Goal: Task Accomplishment & Management: Manage account settings

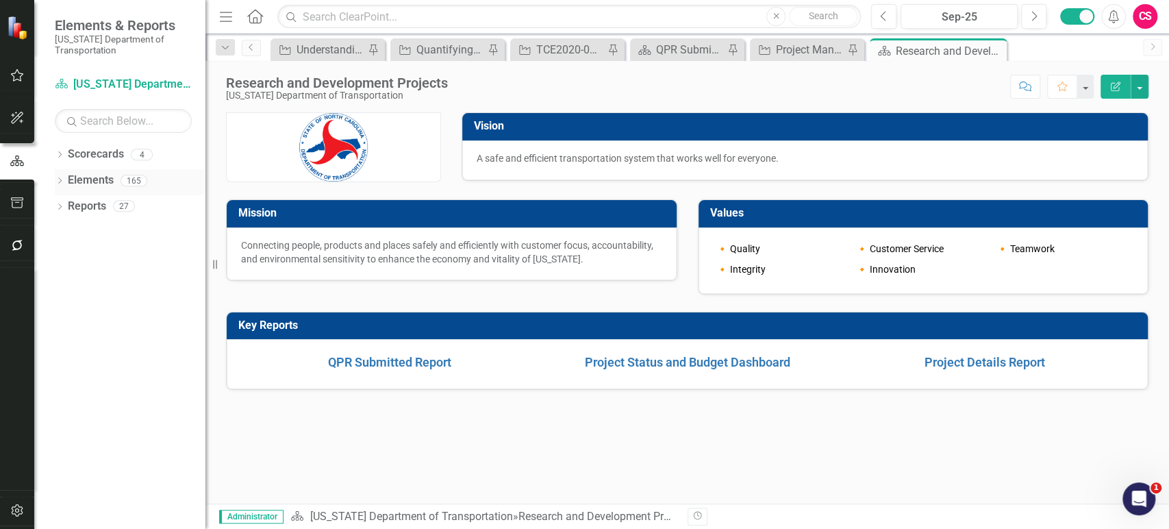
click at [73, 179] on link "Elements" at bounding box center [91, 181] width 46 height 16
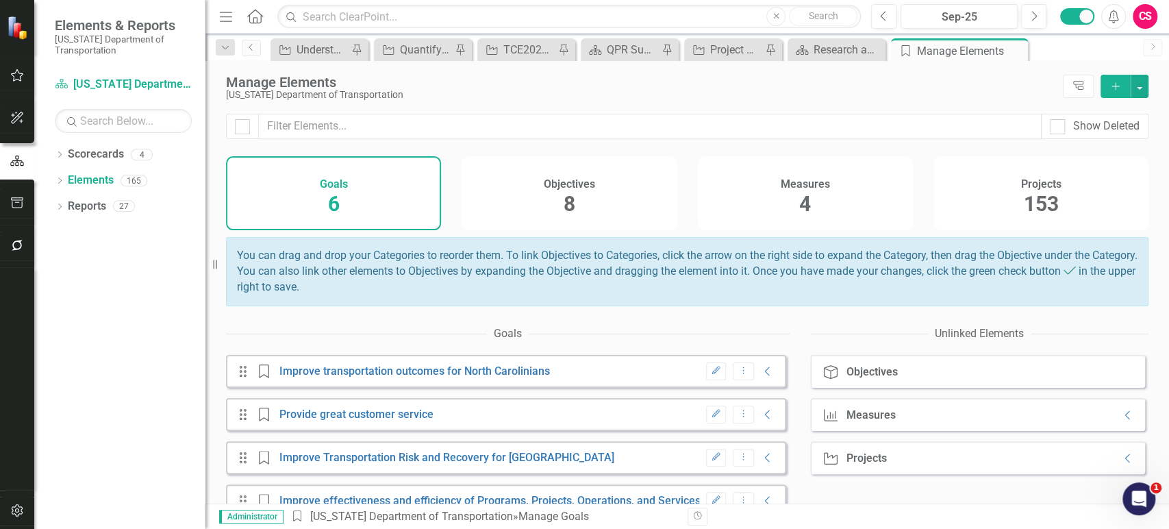
click at [1019, 228] on div "Projects 153" at bounding box center [1040, 193] width 215 height 74
click at [971, 12] on div "Sep-25" at bounding box center [958, 17] width 107 height 16
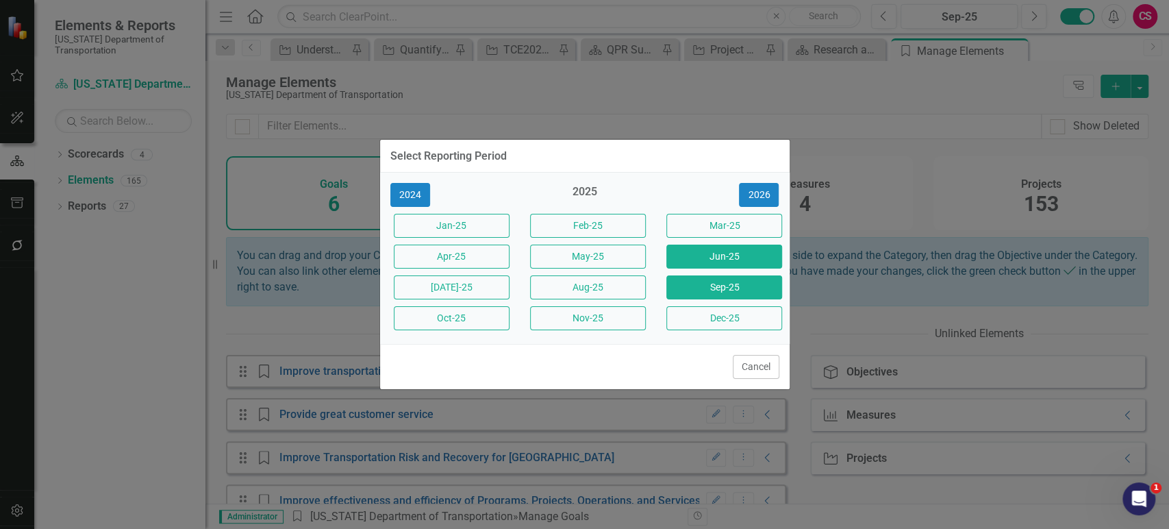
click at [728, 258] on button "Jun-25" at bounding box center [724, 256] width 116 height 24
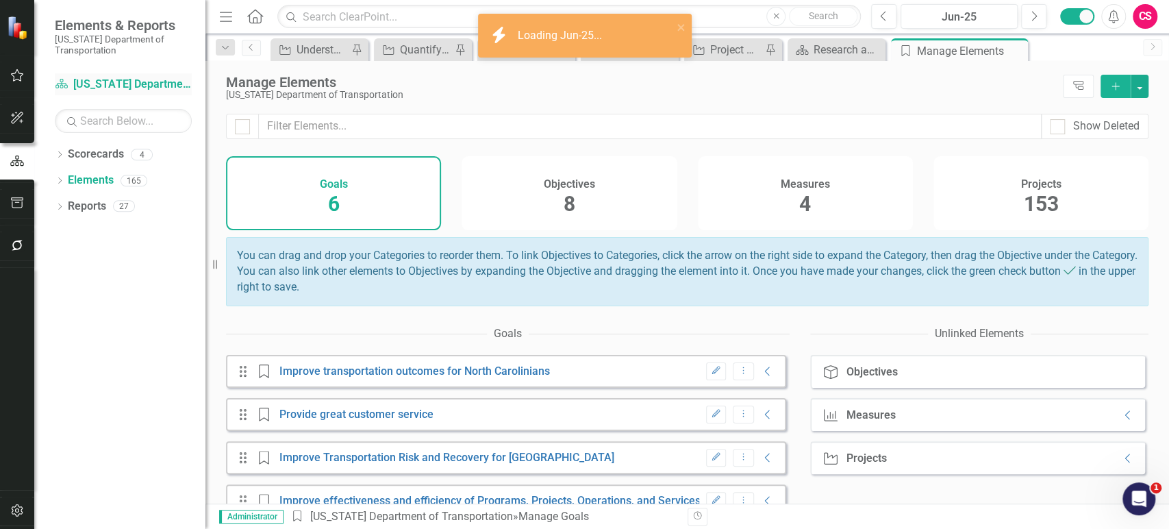
click at [126, 83] on link "Scorecard [US_STATE] Department of Transportation" at bounding box center [123, 85] width 137 height 16
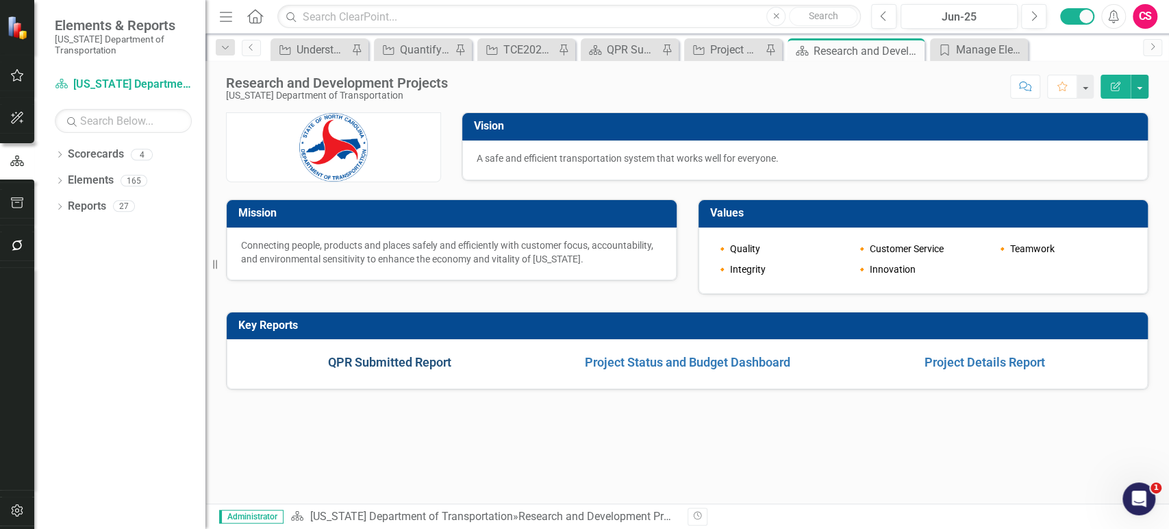
click at [361, 359] on link "QPR Submitted Report" at bounding box center [389, 362] width 123 height 14
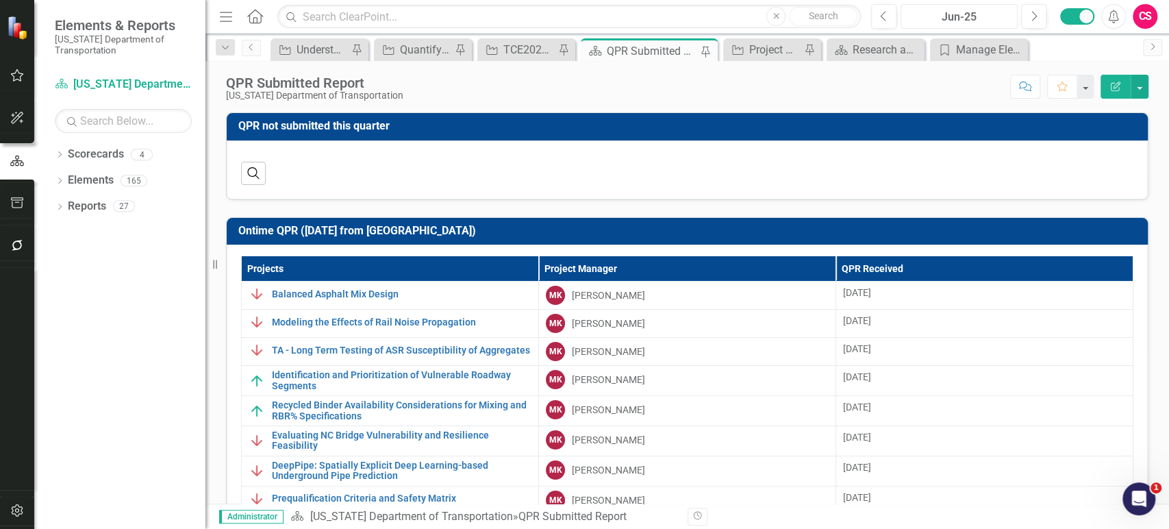
click at [967, 19] on div "Jun-25" at bounding box center [958, 17] width 107 height 16
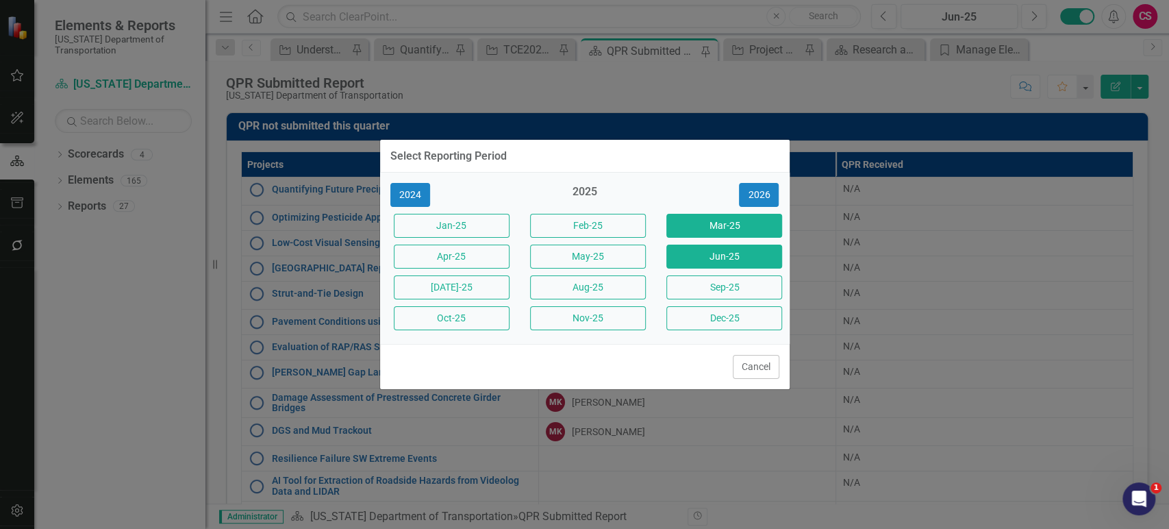
click at [749, 228] on button "Mar-25" at bounding box center [724, 226] width 116 height 24
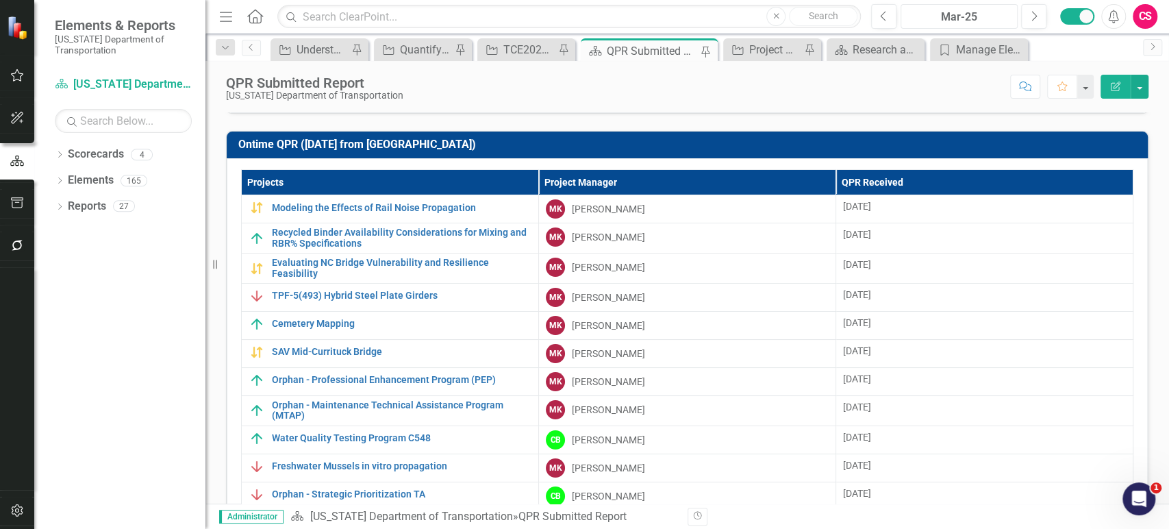
scroll to position [481, 0]
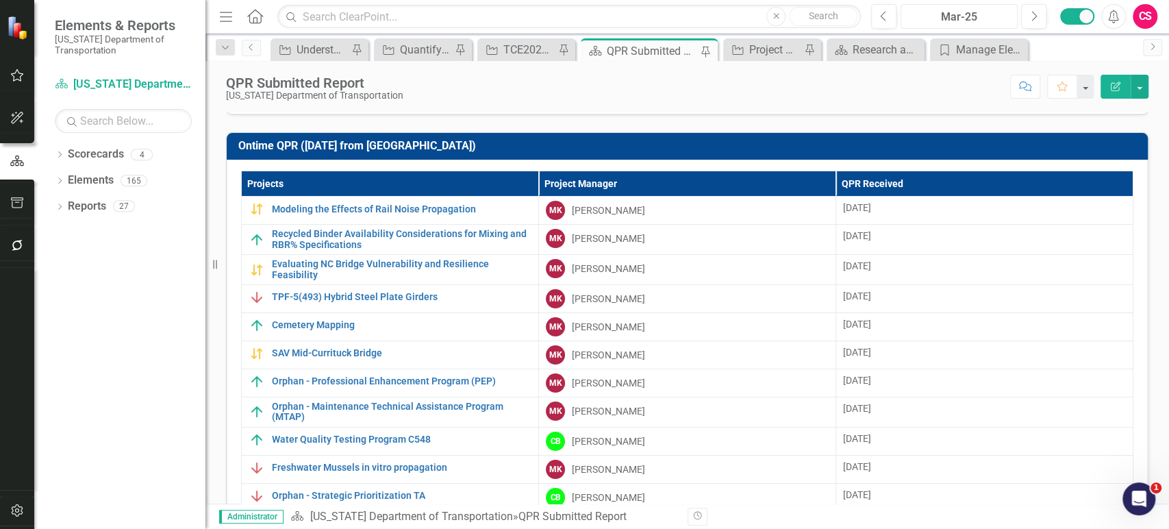
click at [973, 10] on div "Mar-25" at bounding box center [958, 17] width 107 height 16
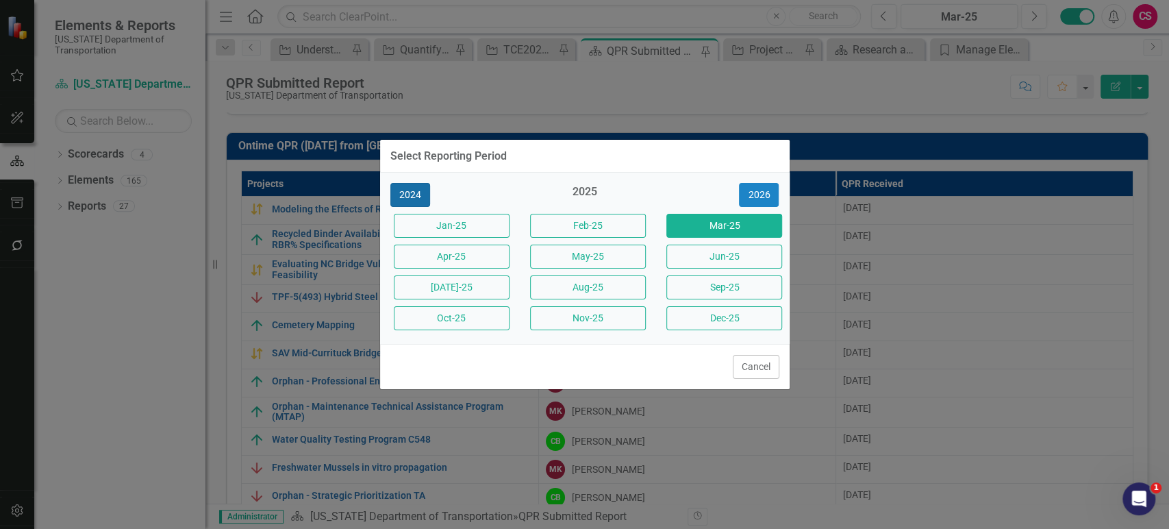
click at [412, 190] on button "2024" at bounding box center [410, 195] width 40 height 24
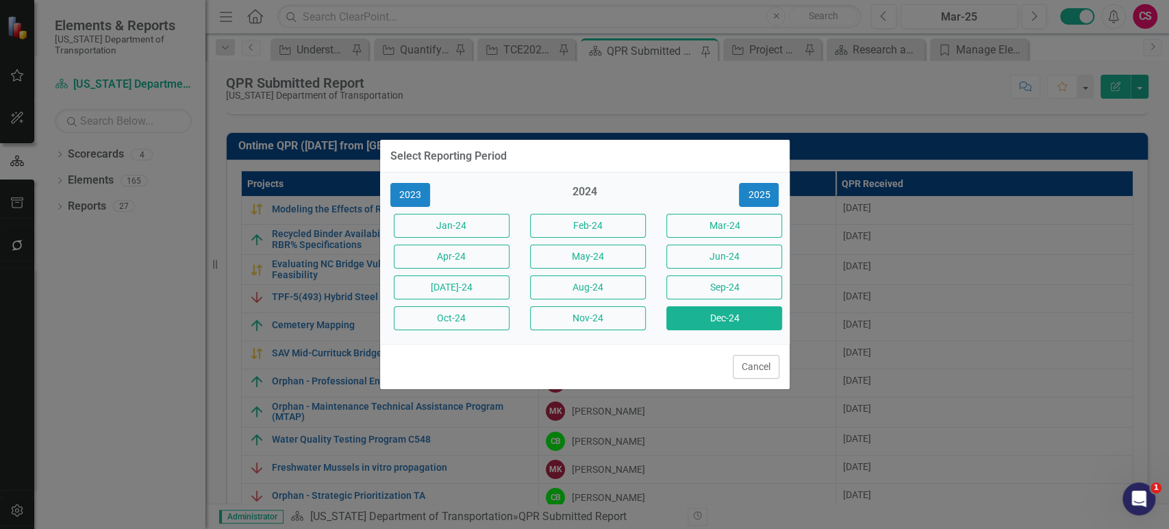
click at [715, 320] on button "Dec-24" at bounding box center [724, 318] width 116 height 24
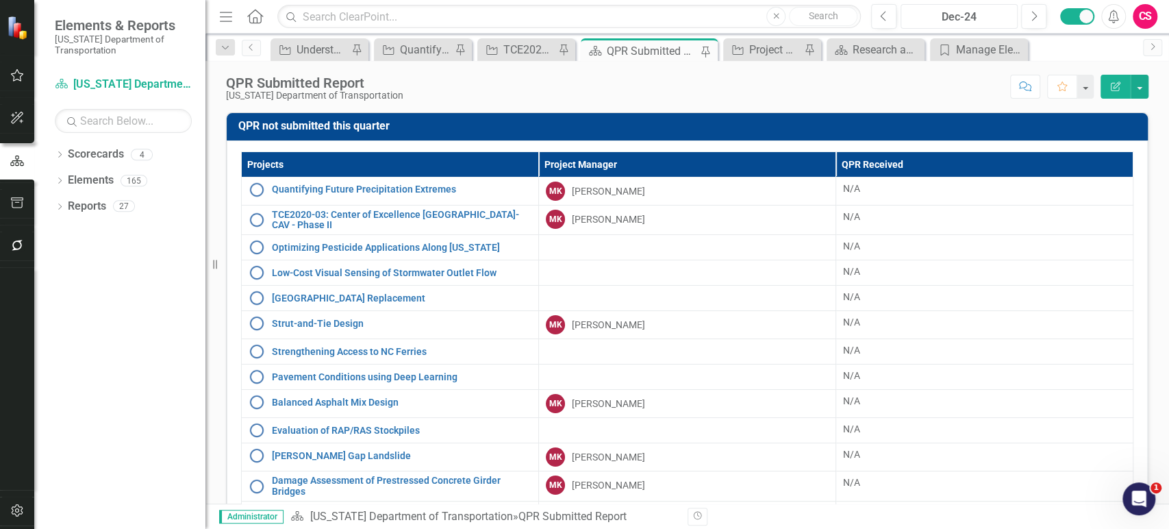
scroll to position [276, 0]
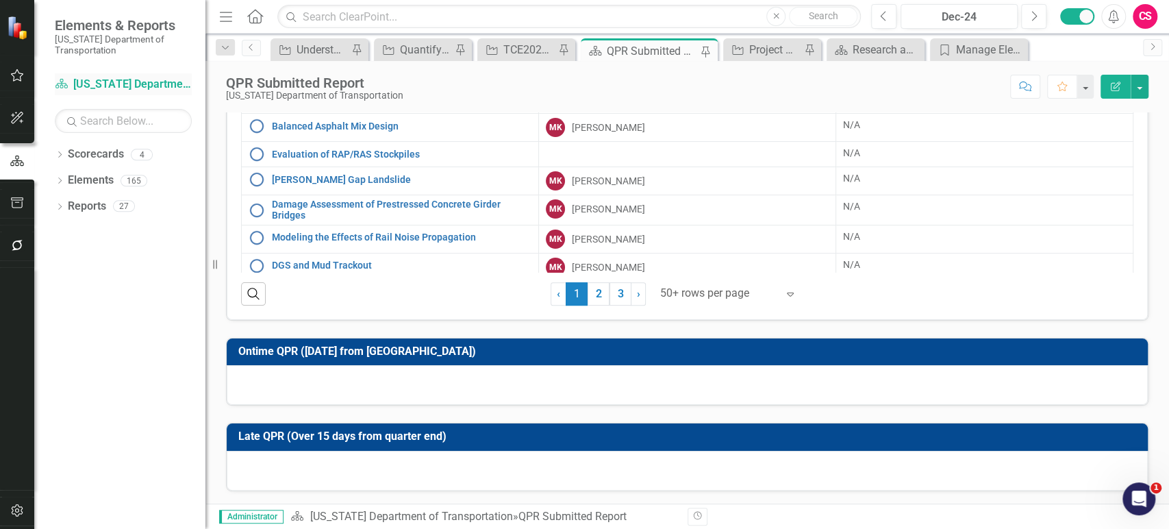
drag, startPoint x: 113, startPoint y: 96, endPoint x: 120, endPoint y: 88, distance: 10.7
click at [114, 96] on div "Scorecard [US_STATE] Department of Transportation" at bounding box center [123, 86] width 137 height 26
click at [120, 88] on link "Scorecard [US_STATE] Department of Transportation" at bounding box center [123, 85] width 137 height 16
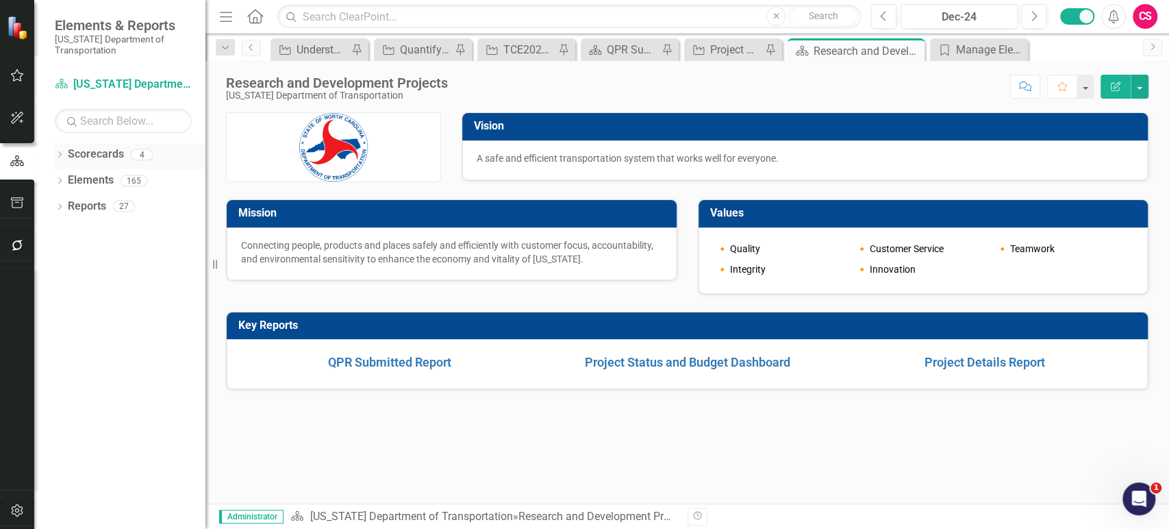
click at [96, 149] on link "Scorecards" at bounding box center [96, 155] width 56 height 16
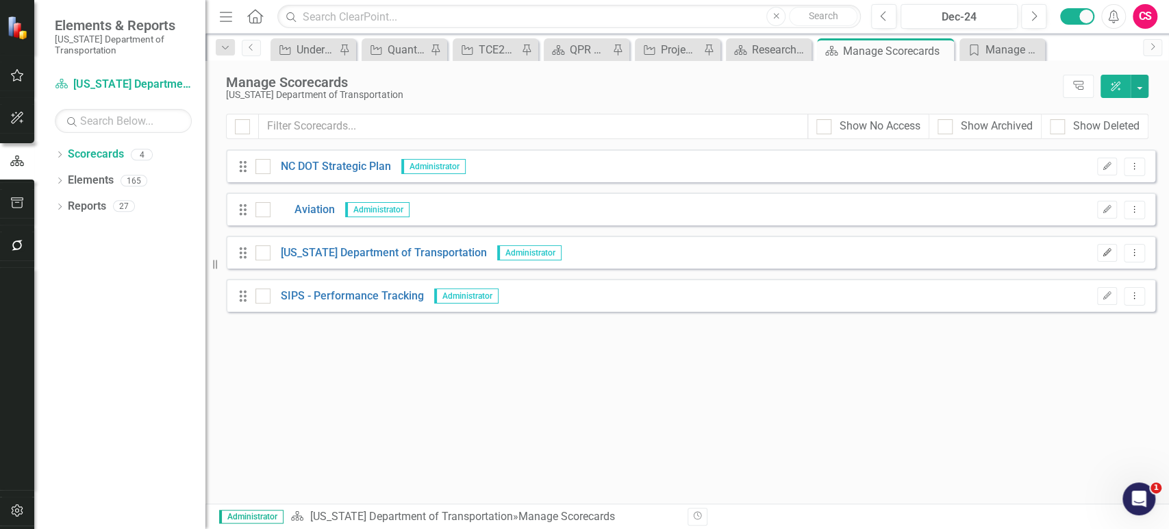
click at [1104, 253] on icon "button" at bounding box center [1107, 252] width 8 height 8
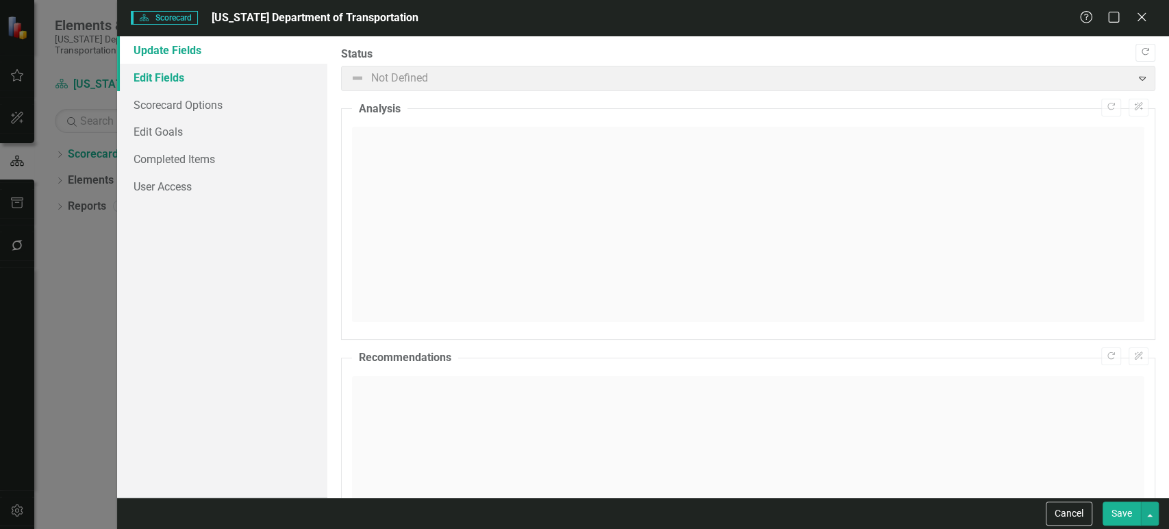
click at [275, 71] on link "Edit Fields" at bounding box center [222, 77] width 210 height 27
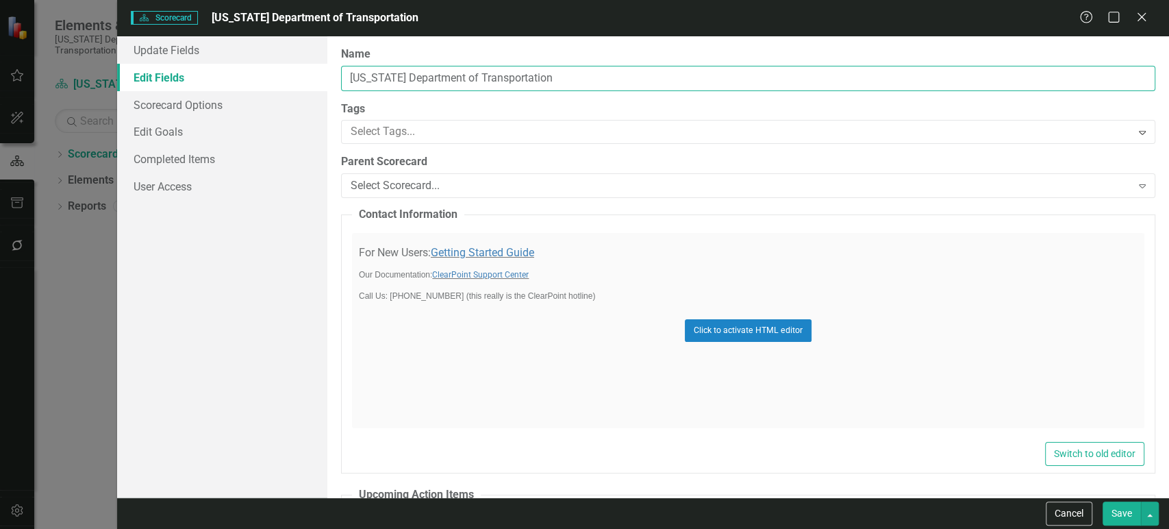
click at [436, 76] on input "[US_STATE] Department of Transportation" at bounding box center [748, 78] width 814 height 25
paste input "Research and Development project tracker"
click at [489, 77] on input "Research and Development project tracker" at bounding box center [748, 78] width 814 height 25
click at [527, 78] on input "Research and Development Project tracker" at bounding box center [748, 78] width 814 height 25
type input "Research and Development Project Tracker"
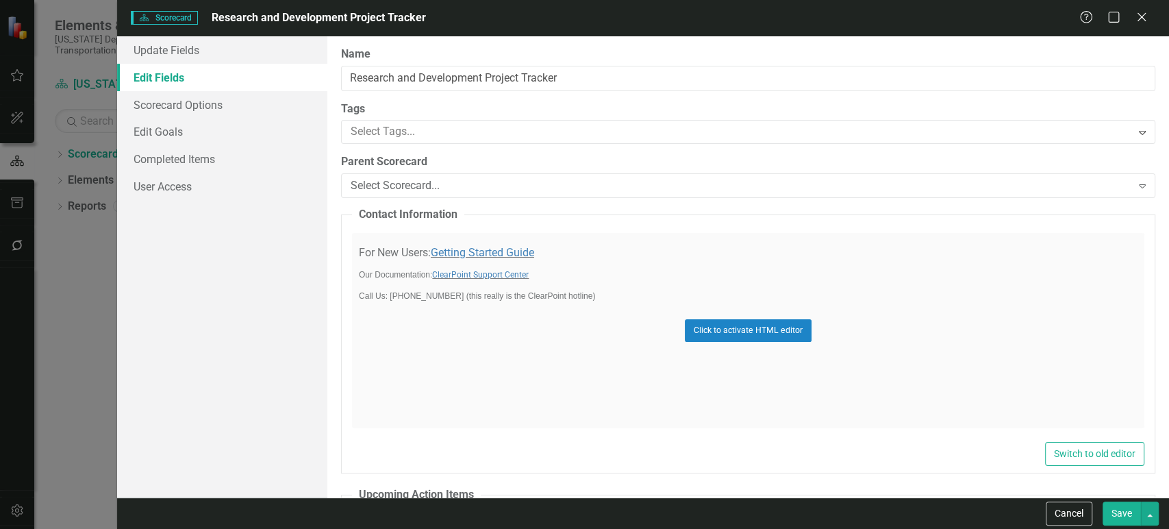
click at [1114, 521] on button "Save" at bounding box center [1121, 513] width 38 height 24
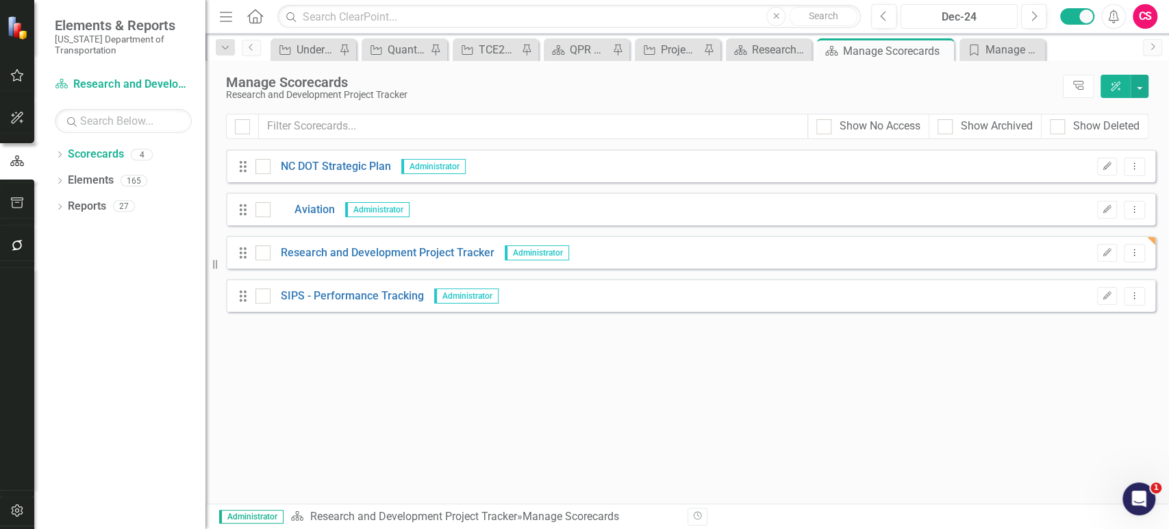
click at [928, 21] on div "Dec-24" at bounding box center [958, 17] width 107 height 16
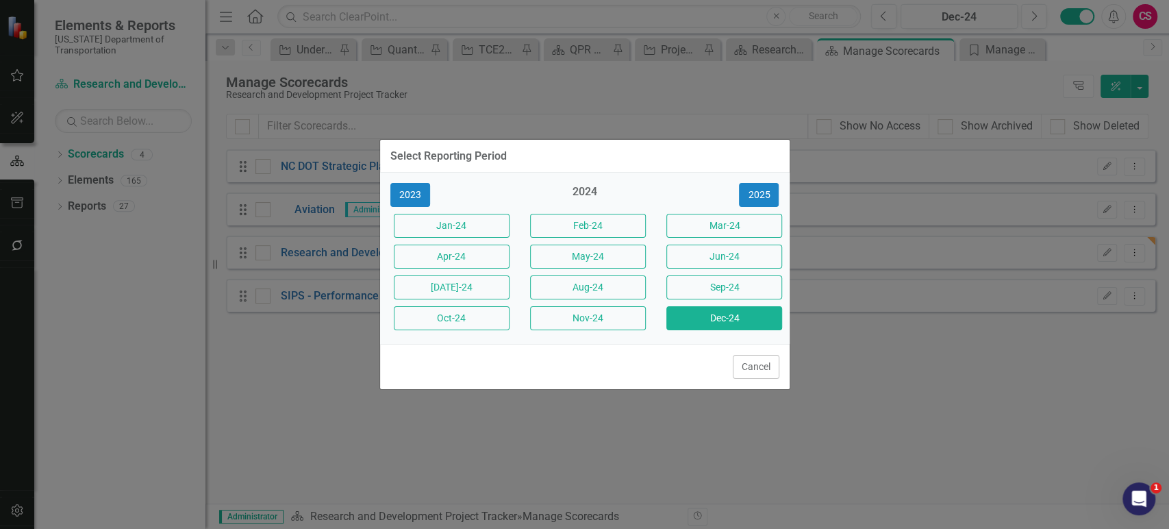
click at [761, 182] on div "2023 2024 [DATE]-24 Feb-24 Mar-24 Apr-24 May-24 Jun-24 [DATE]-24 Aug-24 Sep-24 …" at bounding box center [584, 258] width 409 height 171
click at [767, 199] on button "2025" at bounding box center [759, 195] width 40 height 24
click at [742, 289] on button "Sep-25" at bounding box center [724, 287] width 116 height 24
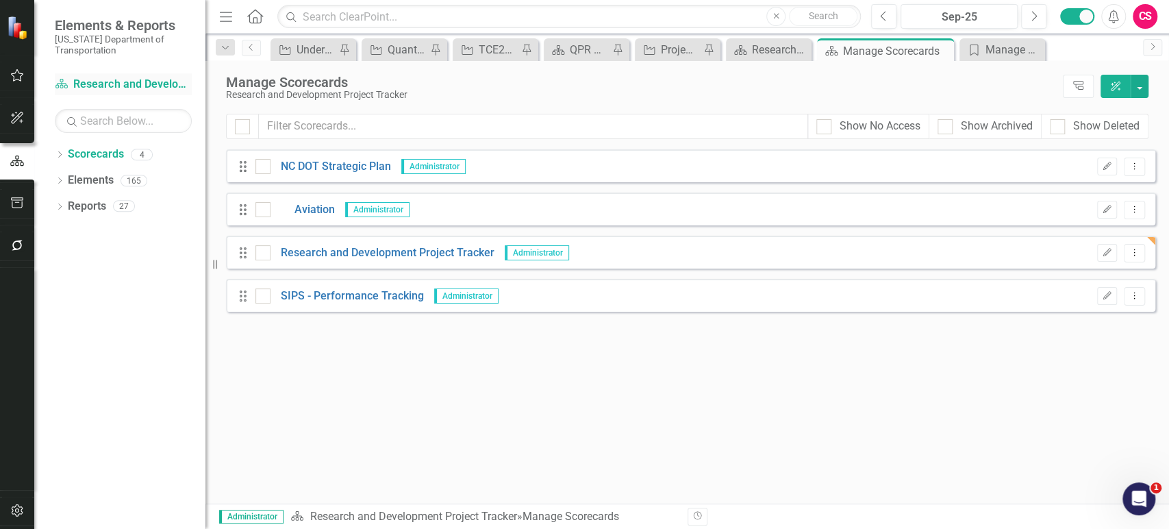
click at [134, 86] on link "Scorecard Research and Development Project Tracker" at bounding box center [123, 85] width 137 height 16
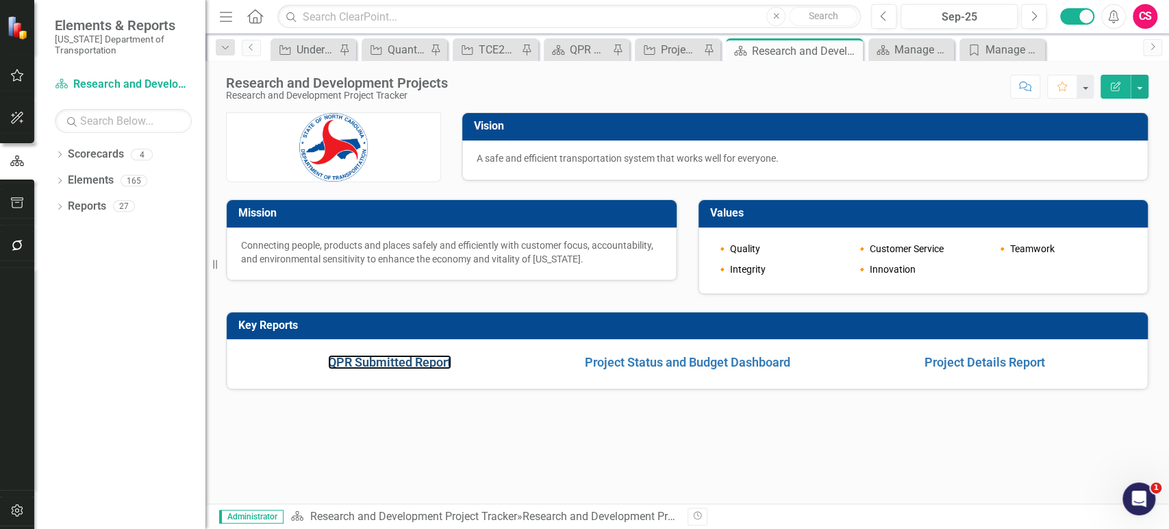
drag, startPoint x: 346, startPoint y: 366, endPoint x: 55, endPoint y: 242, distance: 316.3
click at [346, 368] on link "QPR Submitted Report" at bounding box center [389, 362] width 123 height 14
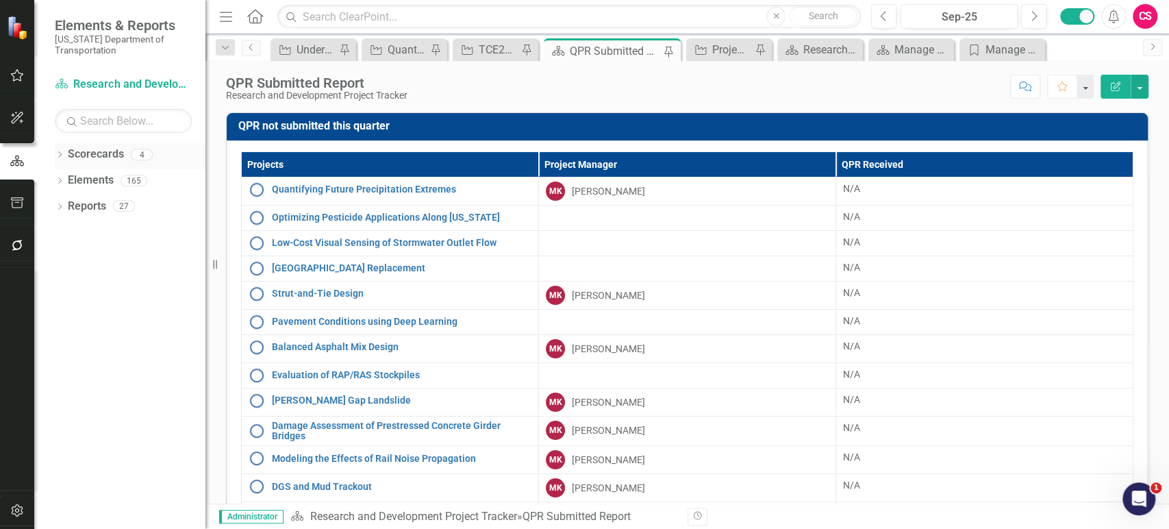
click at [57, 156] on icon "Dropdown" at bounding box center [60, 156] width 10 height 8
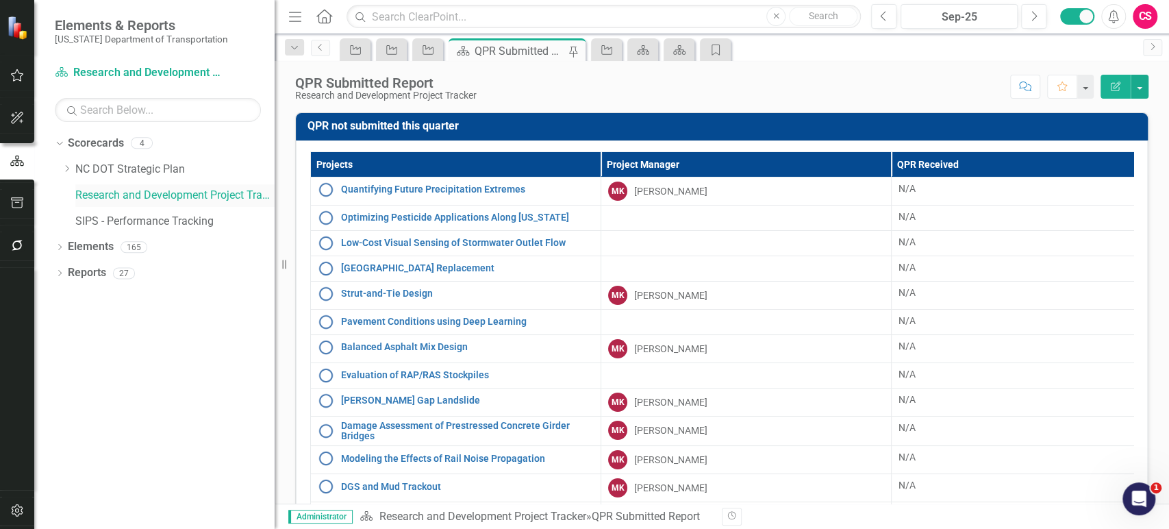
drag, startPoint x: 214, startPoint y: 169, endPoint x: 261, endPoint y: 188, distance: 50.1
click at [275, 189] on div "Resize" at bounding box center [280, 264] width 11 height 529
click at [126, 164] on link "NC DOT Strategic Plan" at bounding box center [173, 170] width 196 height 16
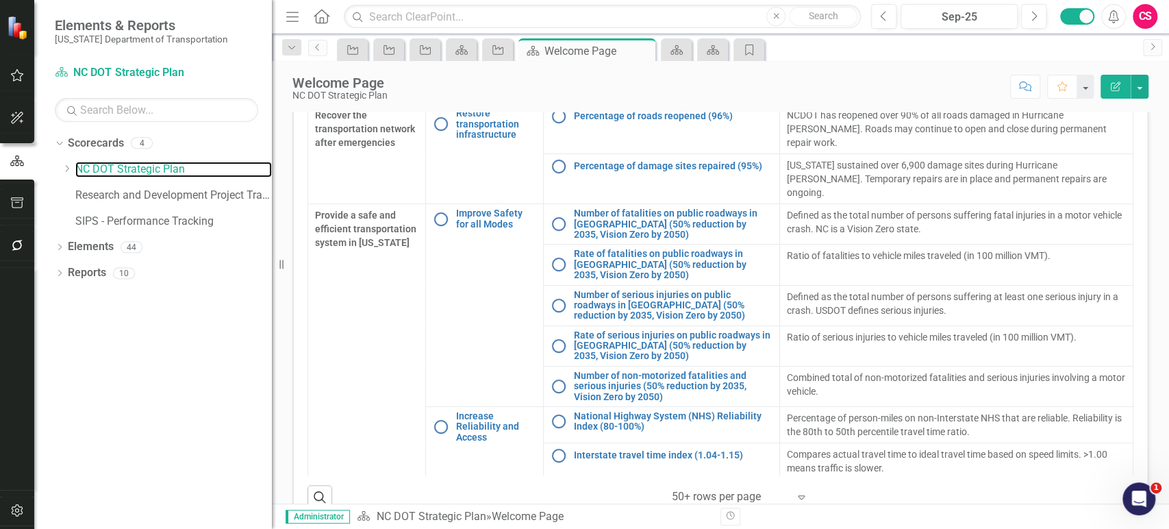
scroll to position [356, 0]
click at [105, 190] on link "Research and Development Project Tracker" at bounding box center [173, 196] width 196 height 16
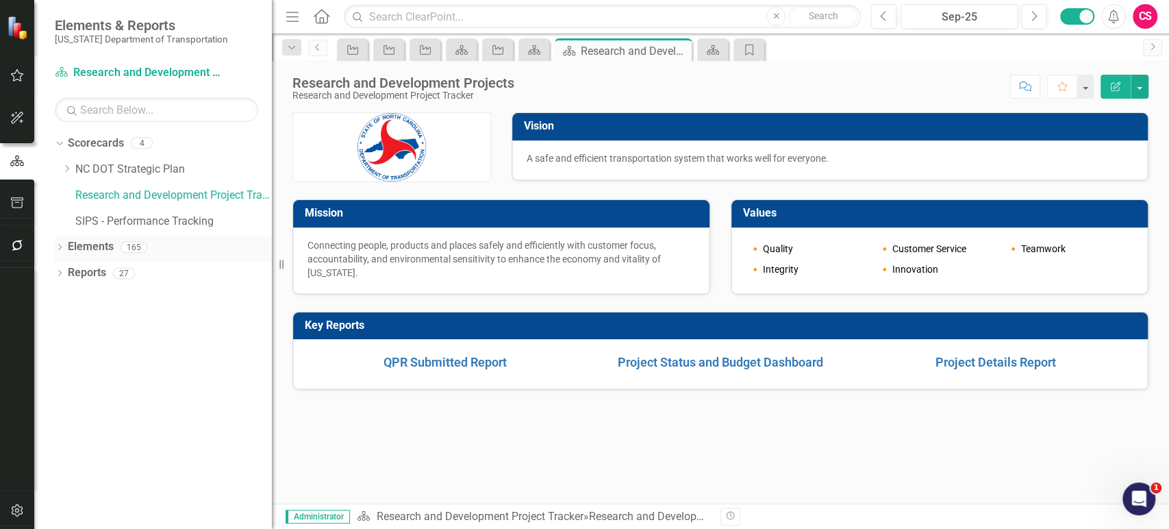
click at [96, 248] on link "Elements" at bounding box center [91, 247] width 46 height 16
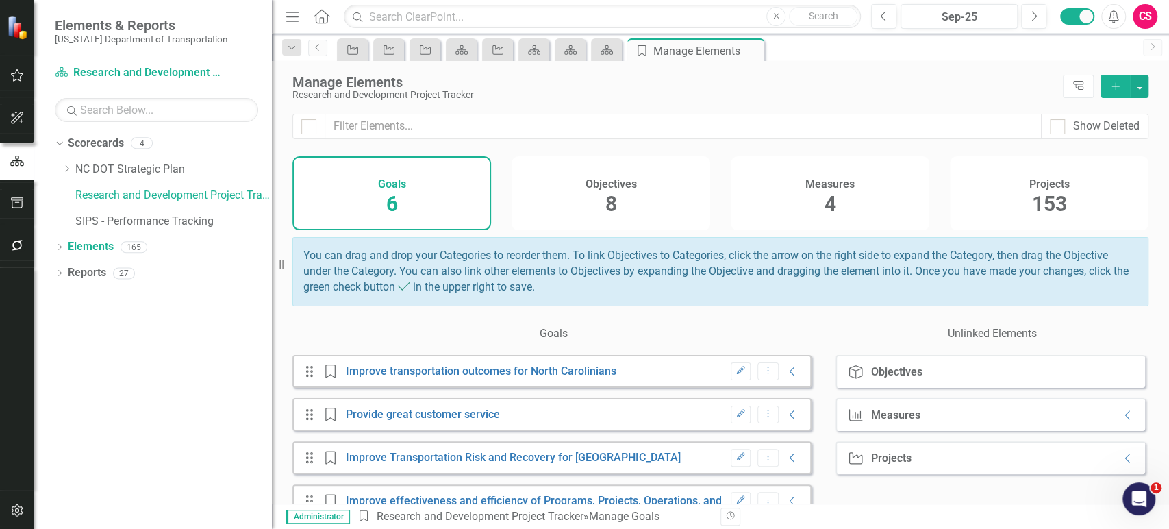
click at [833, 201] on div "Measures 4" at bounding box center [829, 193] width 199 height 74
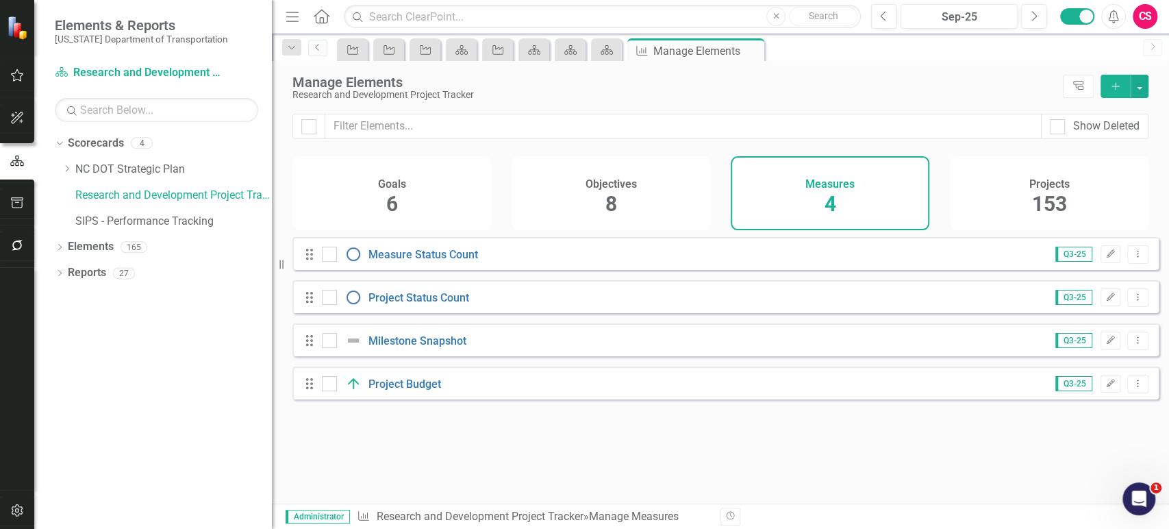
click at [660, 198] on div "Objectives 8" at bounding box center [610, 193] width 199 height 74
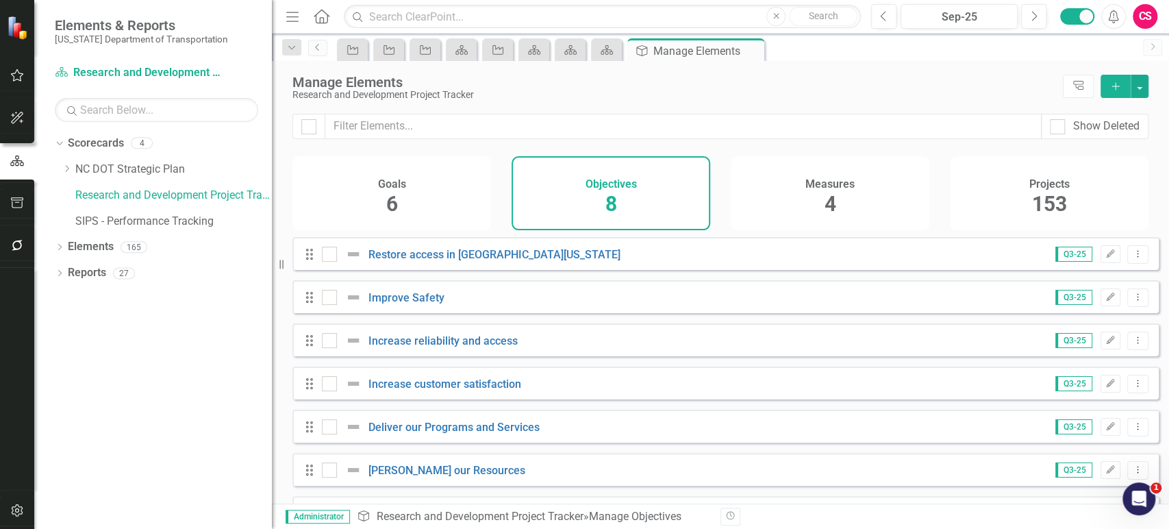
click at [1017, 229] on div "Projects 153" at bounding box center [1049, 193] width 199 height 74
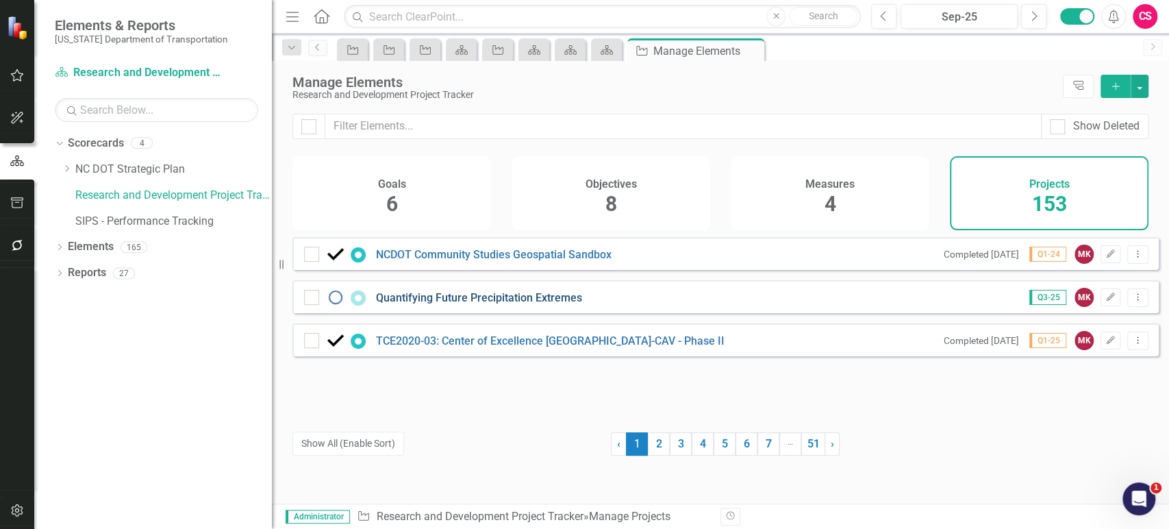
click at [460, 301] on link "Quantifying Future Precipitation Extremes" at bounding box center [479, 297] width 206 height 13
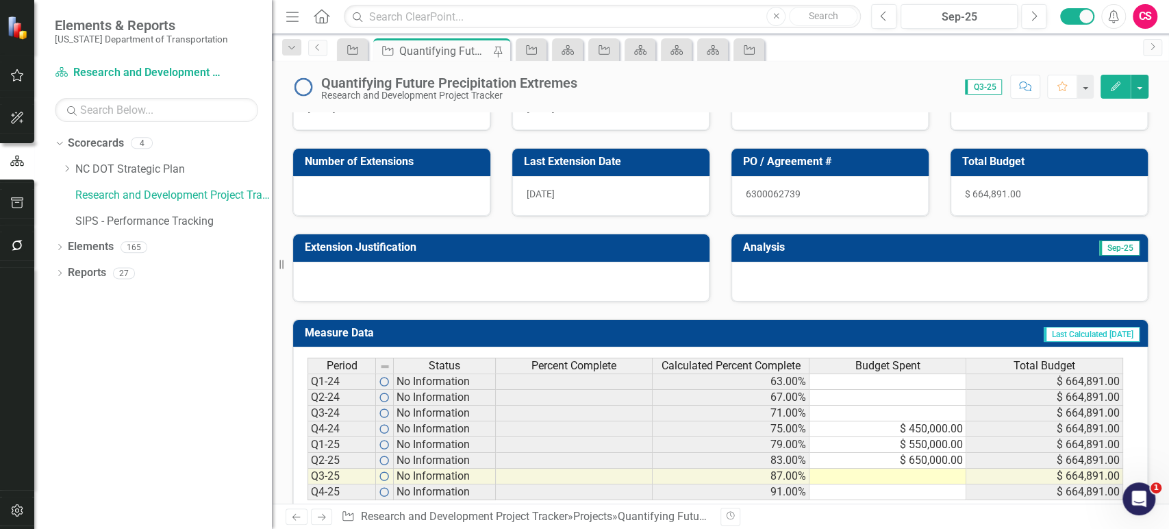
scroll to position [352, 0]
